Goal: Task Accomplishment & Management: Use online tool/utility

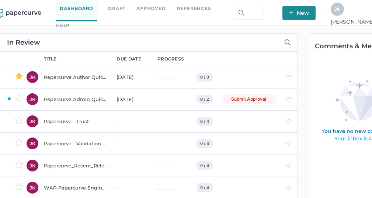
scroll to position [0, 44]
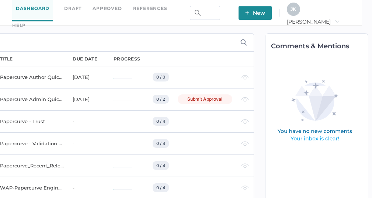
click at [300, 13] on div "J K" at bounding box center [293, 9] width 13 height 13
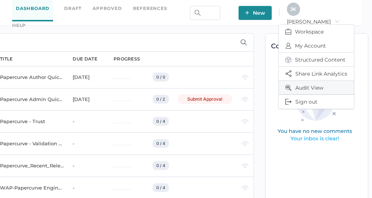
click at [310, 83] on span "Audit View" at bounding box center [316, 88] width 62 height 14
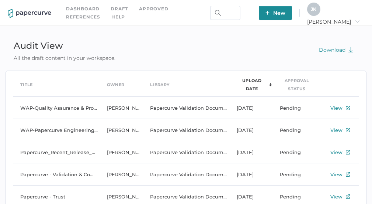
click at [316, 11] on span "J K" at bounding box center [314, 9] width 6 height 6
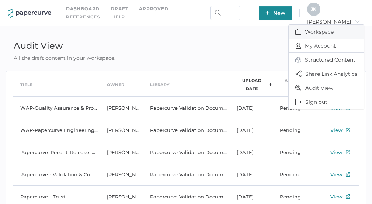
click at [313, 34] on span "Workspace" at bounding box center [326, 32] width 62 height 14
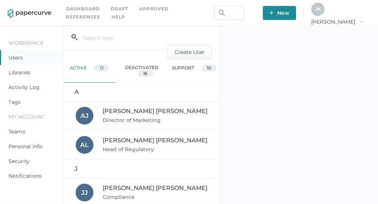
click at [29, 87] on link "Activity Log" at bounding box center [23, 87] width 31 height 7
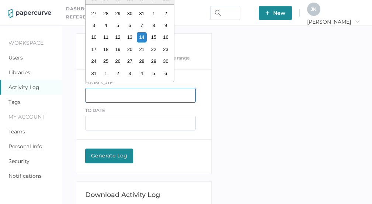
click at [110, 95] on input "text" at bounding box center [140, 95] width 111 height 15
click at [94, 37] on div "10" at bounding box center [94, 37] width 10 height 10
type input "08/10/2025"
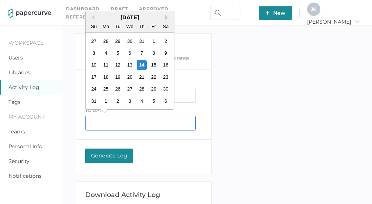
click at [115, 122] on input "text" at bounding box center [140, 122] width 111 height 15
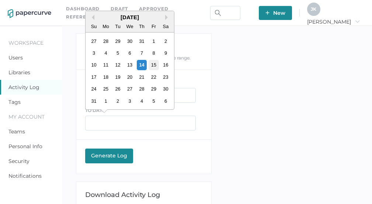
click at [155, 66] on div "15" at bounding box center [154, 65] width 10 height 10
type input "08/15/2025"
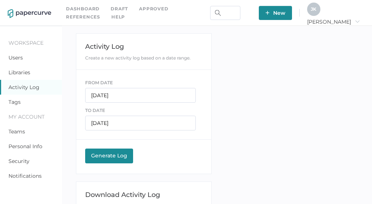
click at [111, 155] on div "Generate Log" at bounding box center [109, 155] width 41 height 7
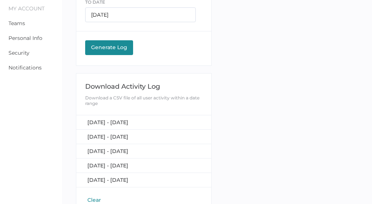
scroll to position [121, 0]
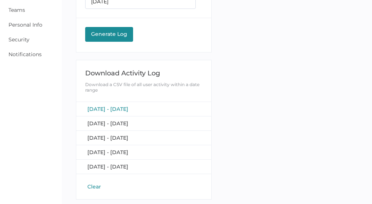
click at [128, 107] on span "August 10, 2025 - August 15, 2025" at bounding box center [107, 108] width 41 height 7
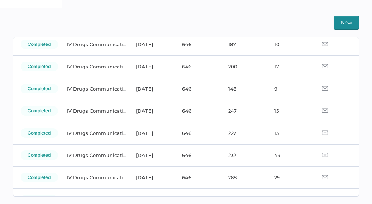
scroll to position [56, 0]
